Goal: Communication & Community: Answer question/provide support

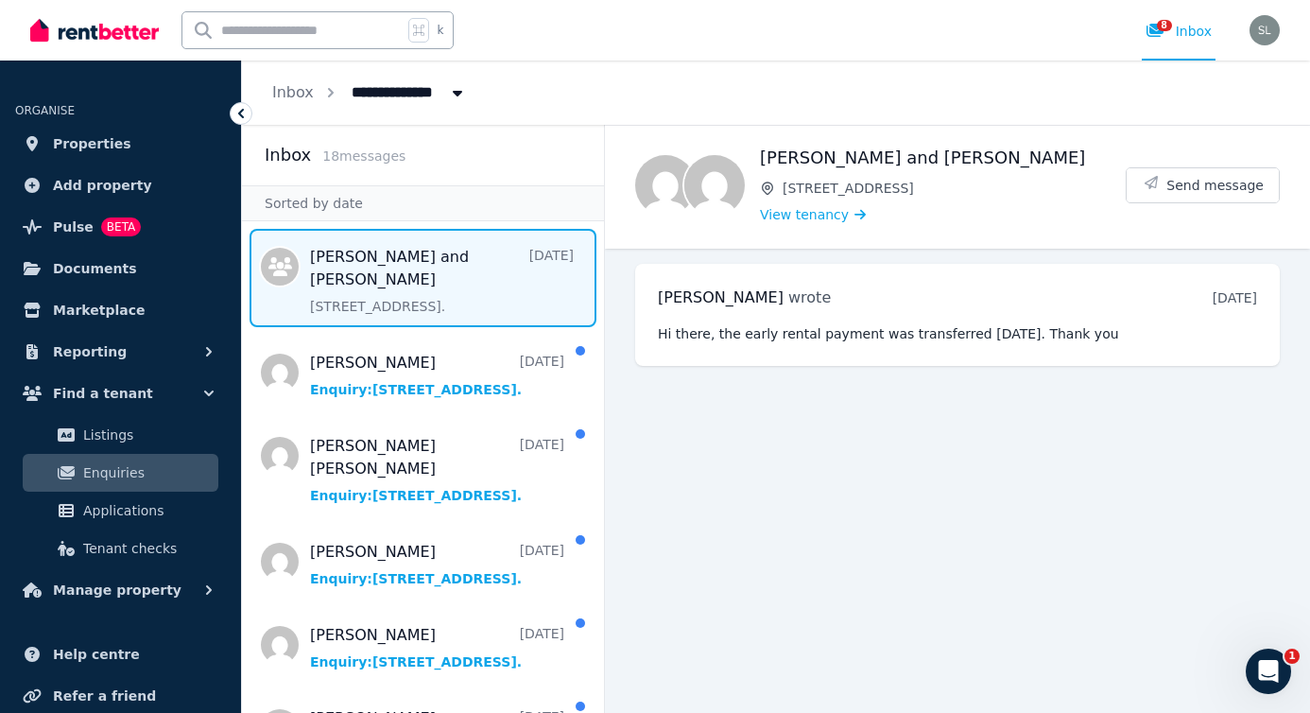
click at [397, 269] on span "Message list" at bounding box center [423, 278] width 362 height 98
click at [883, 317] on div "[PERSON_NAME] wrote [DATE] 10:26 am [DATE][DATE] Hi there, the early rental pay…" at bounding box center [957, 315] width 645 height 102
click at [790, 321] on div "[PERSON_NAME] wrote [DATE] 10:26 am [DATE][DATE] Hi there, the early rental pay…" at bounding box center [957, 315] width 645 height 102
click at [459, 260] on span "Message list" at bounding box center [423, 278] width 362 height 98
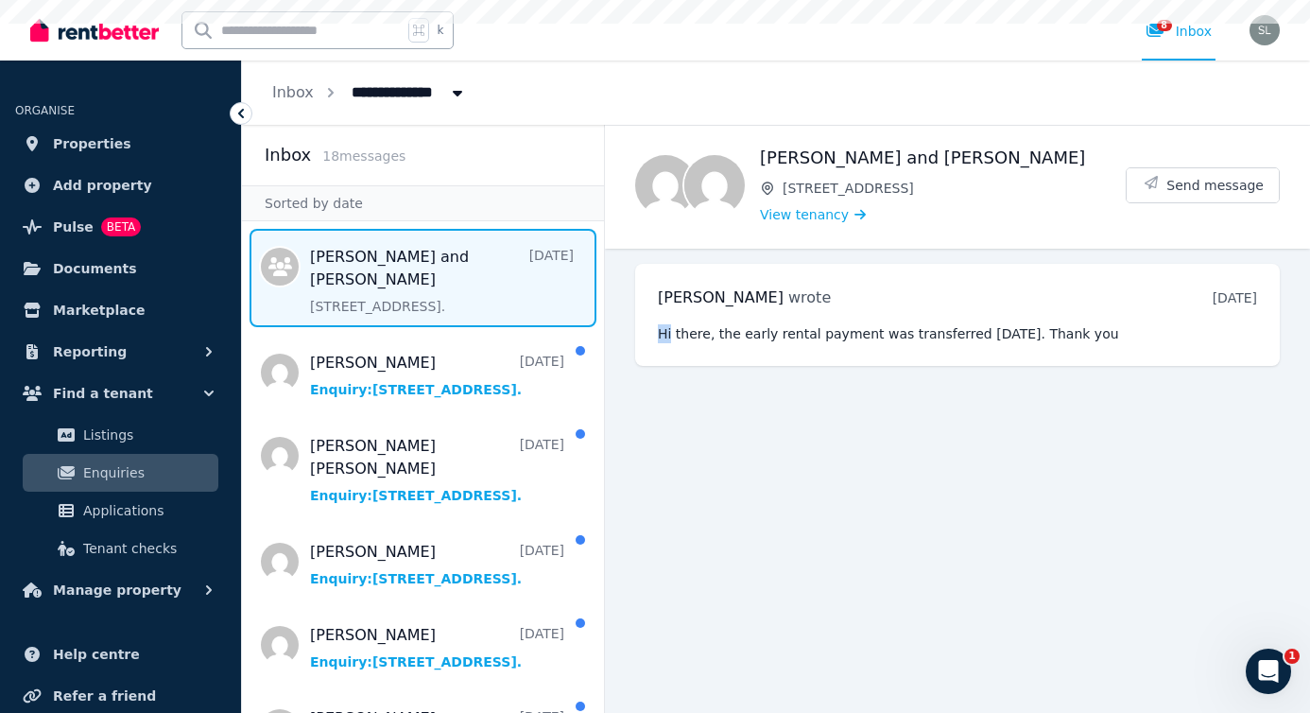
click at [459, 260] on span "Message list" at bounding box center [423, 278] width 362 height 98
